Goal: Transaction & Acquisition: Subscribe to service/newsletter

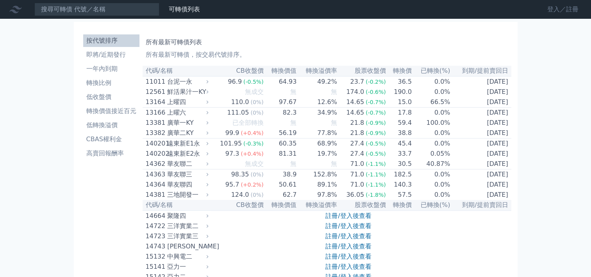
click at [541, 12] on link "登入／註冊" at bounding box center [563, 9] width 44 height 12
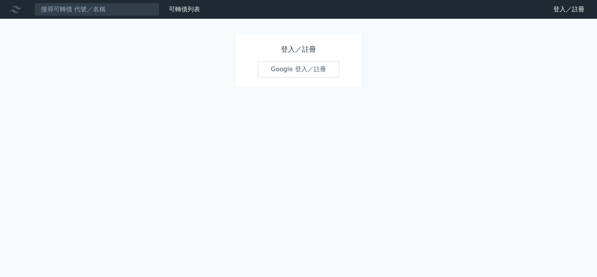
click at [293, 77] on link "Google 登入／註冊" at bounding box center [298, 69] width 81 height 16
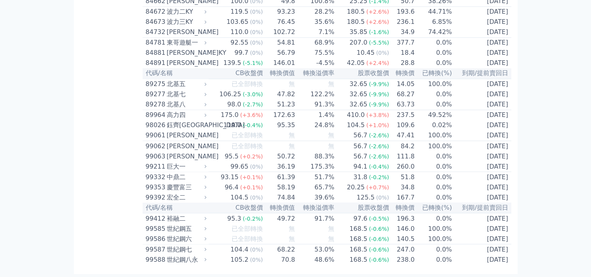
scroll to position [5820, 0]
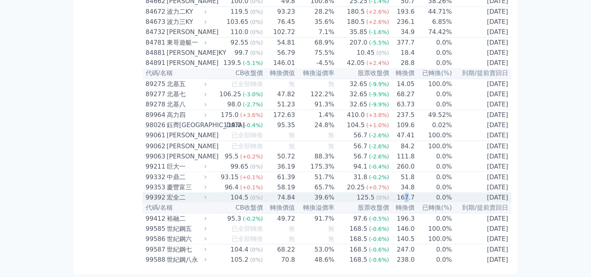
click at [415, 192] on td "167.7" at bounding box center [401, 197] width 25 height 10
